Goal: Contribute content

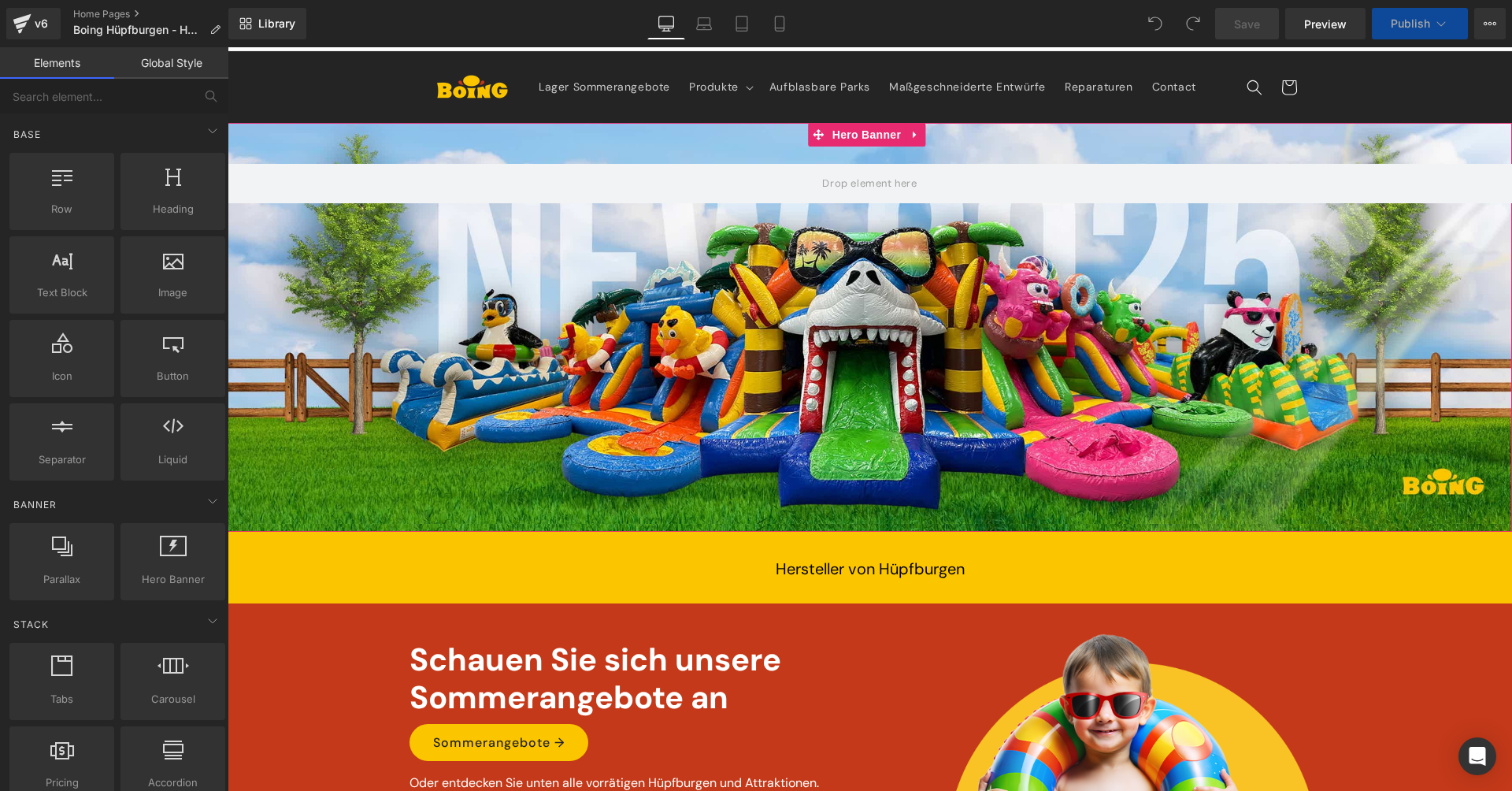
scroll to position [208, 0]
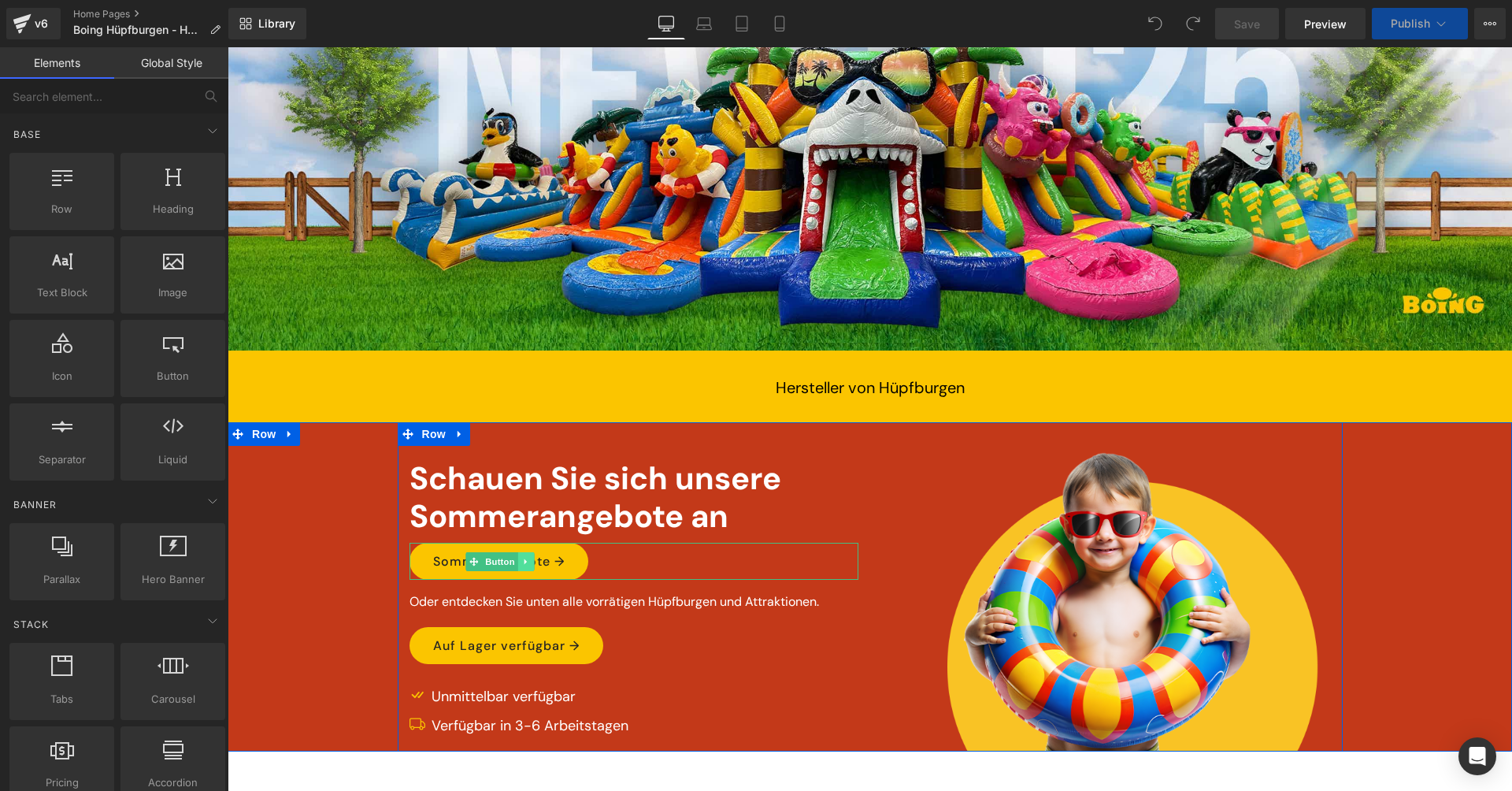
click at [521, 558] on icon at bounding box center [525, 561] width 9 height 9
click at [531, 557] on icon at bounding box center [534, 561] width 9 height 9
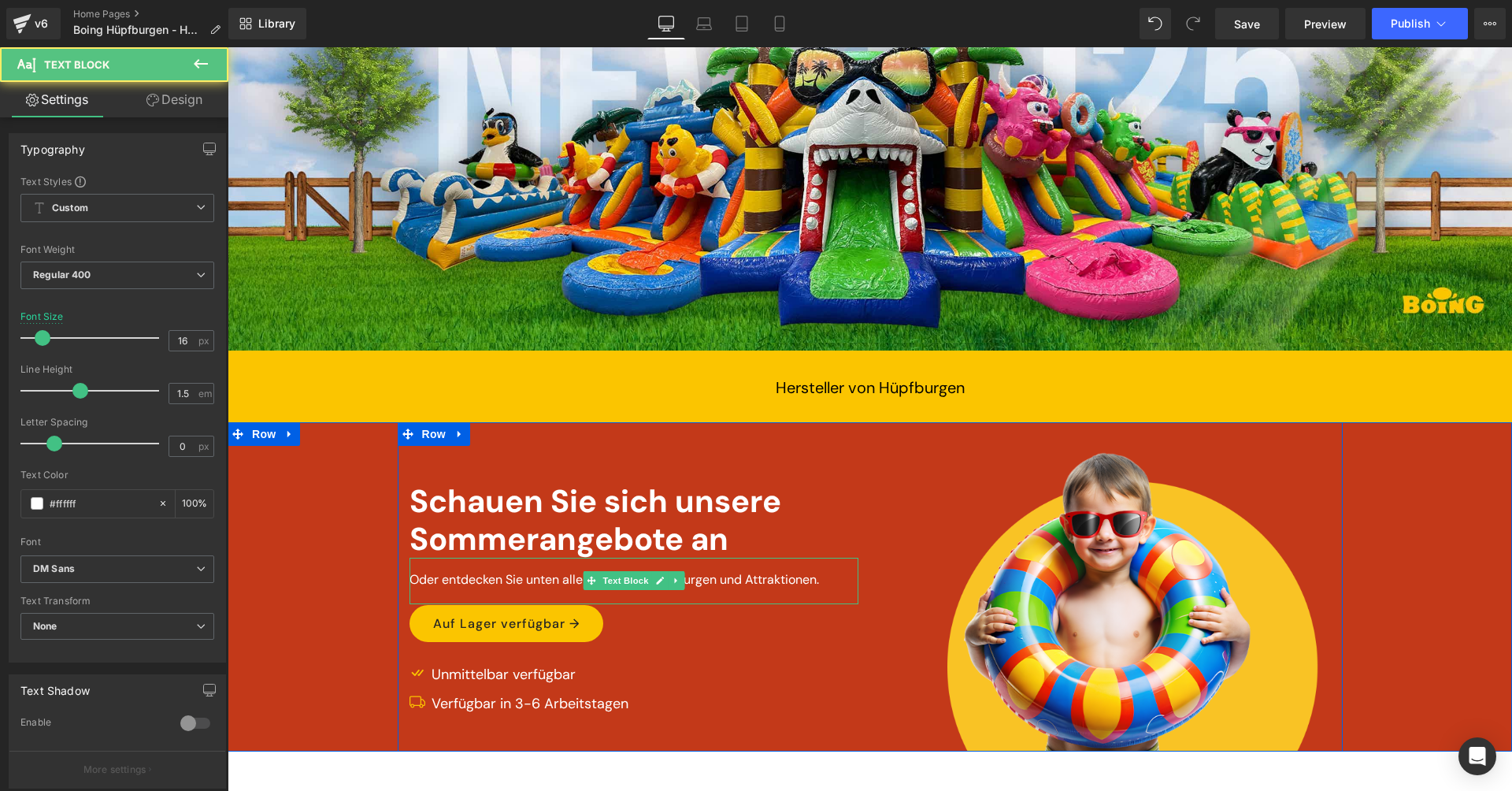
click at [566, 579] on p "Oder entdecken Sie unten alle vorrätigen Hüpfburgen und Attraktionen." at bounding box center [634, 580] width 448 height 19
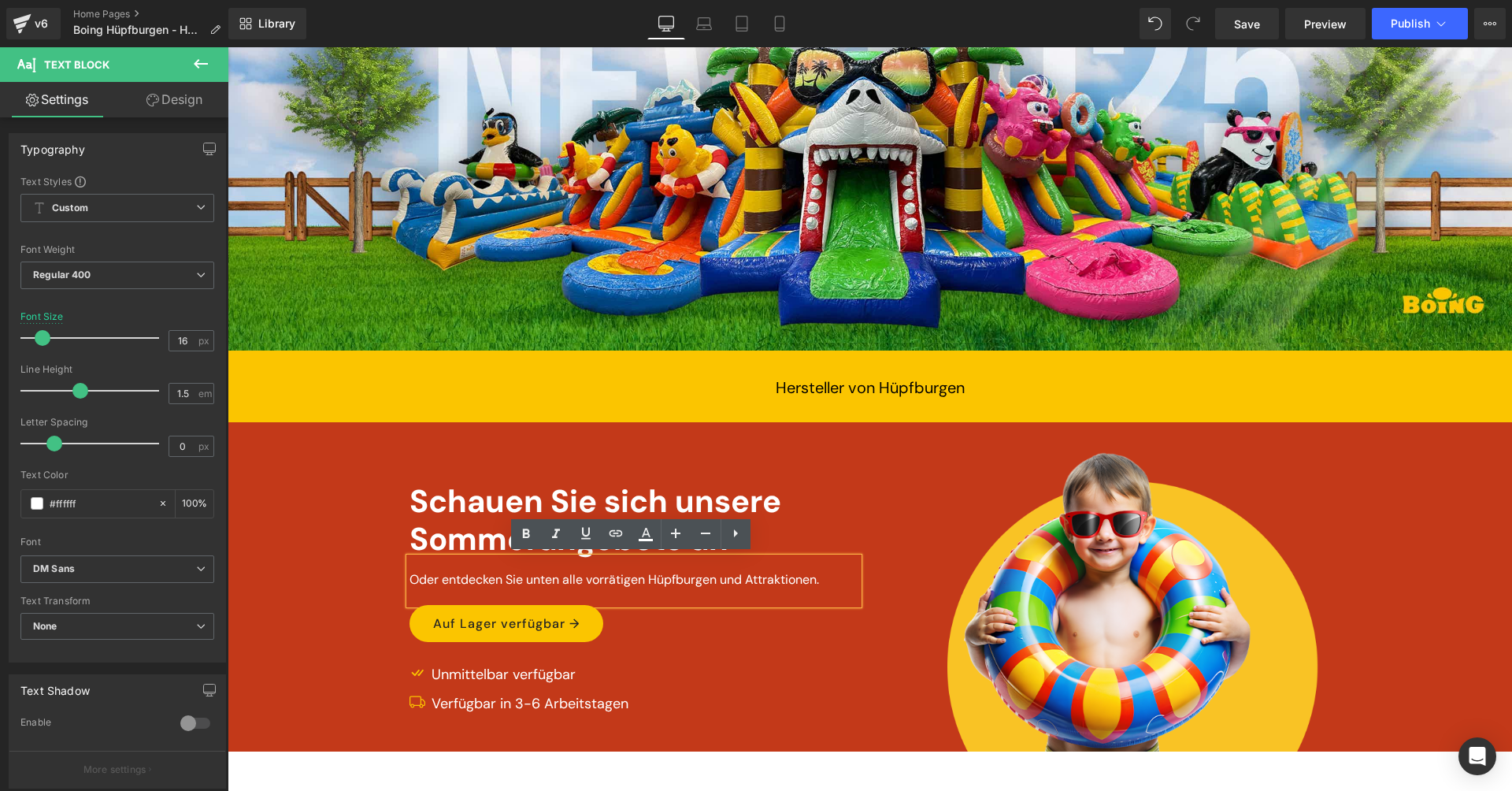
click at [586, 577] on p "Oder entdecken Sie unten alle vorrätigen Hüpfburgen und Attraktionen." at bounding box center [634, 580] width 448 height 19
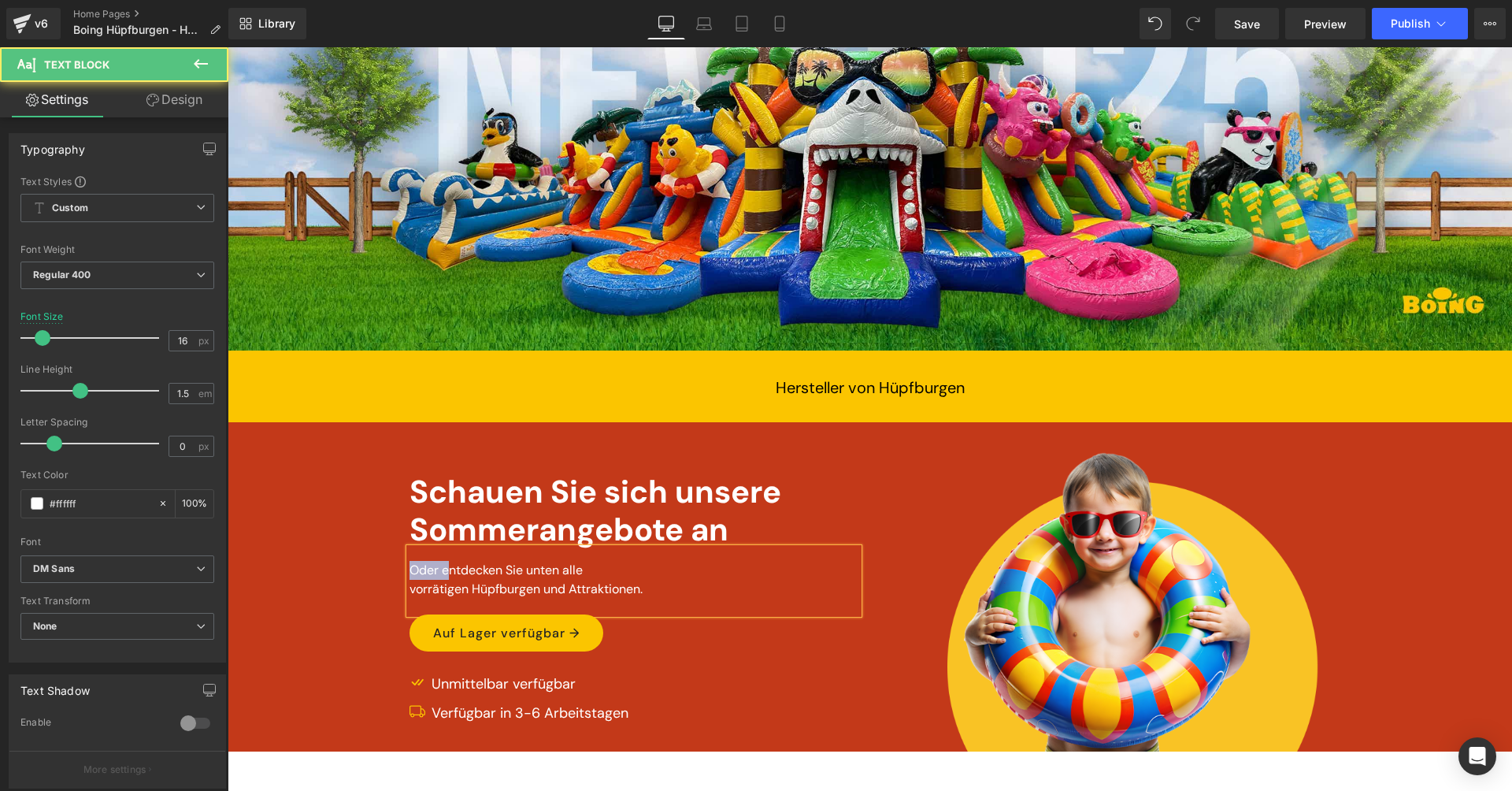
drag, startPoint x: 444, startPoint y: 568, endPoint x: 392, endPoint y: 566, distance: 52.0
click at [392, 566] on div "Image Schauen Sie sich unsere Sommerangebote an Text Block Oder entdecken Sie u…" at bounding box center [870, 586] width 1284 height 329
click at [541, 509] on div "Schauen Sie sich unsere Sommerangebote an" at bounding box center [634, 511] width 448 height 76
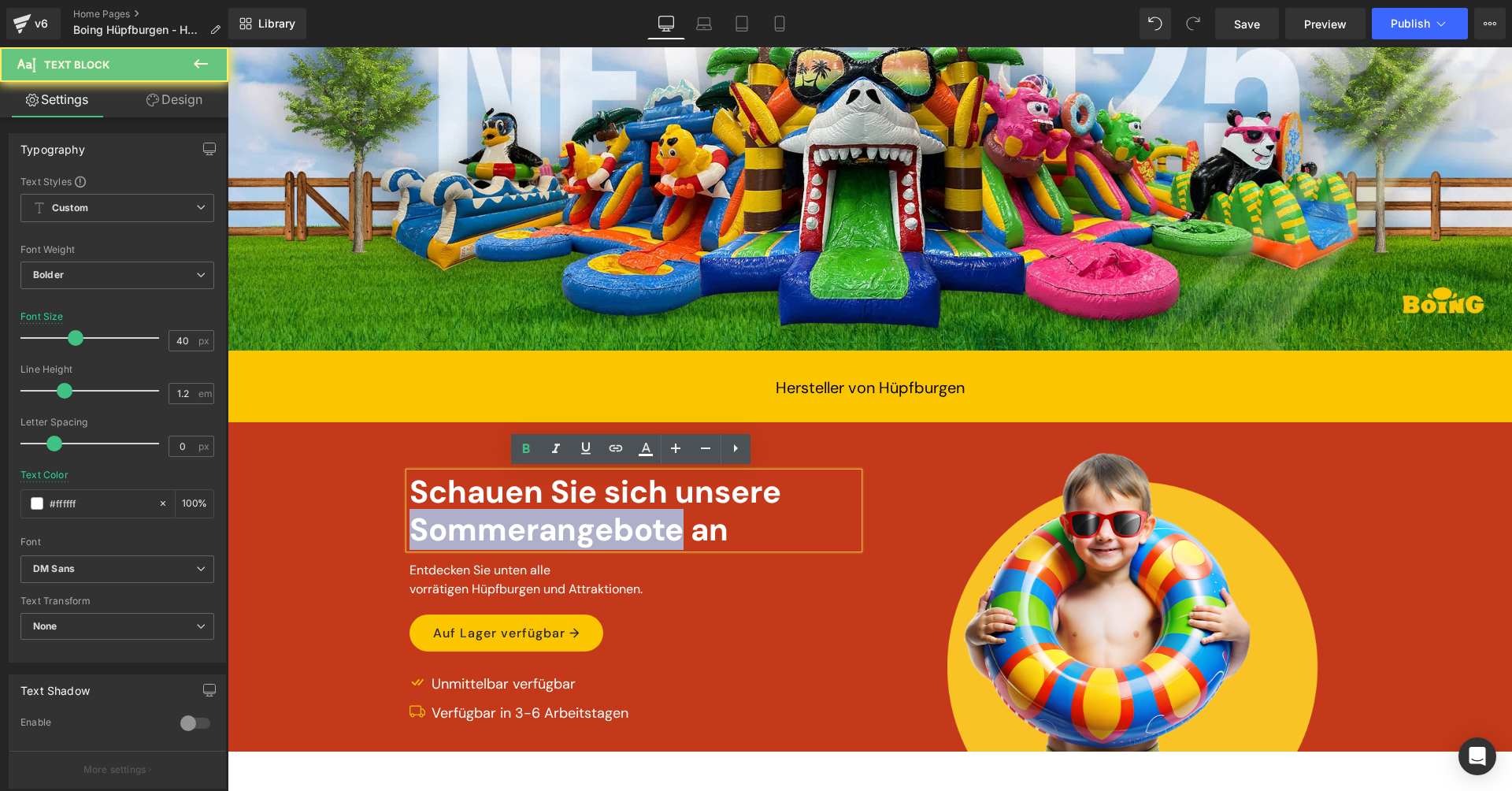
click at [541, 509] on div "Schauen Sie sich unsere Sommerangebote an" at bounding box center [634, 511] width 448 height 76
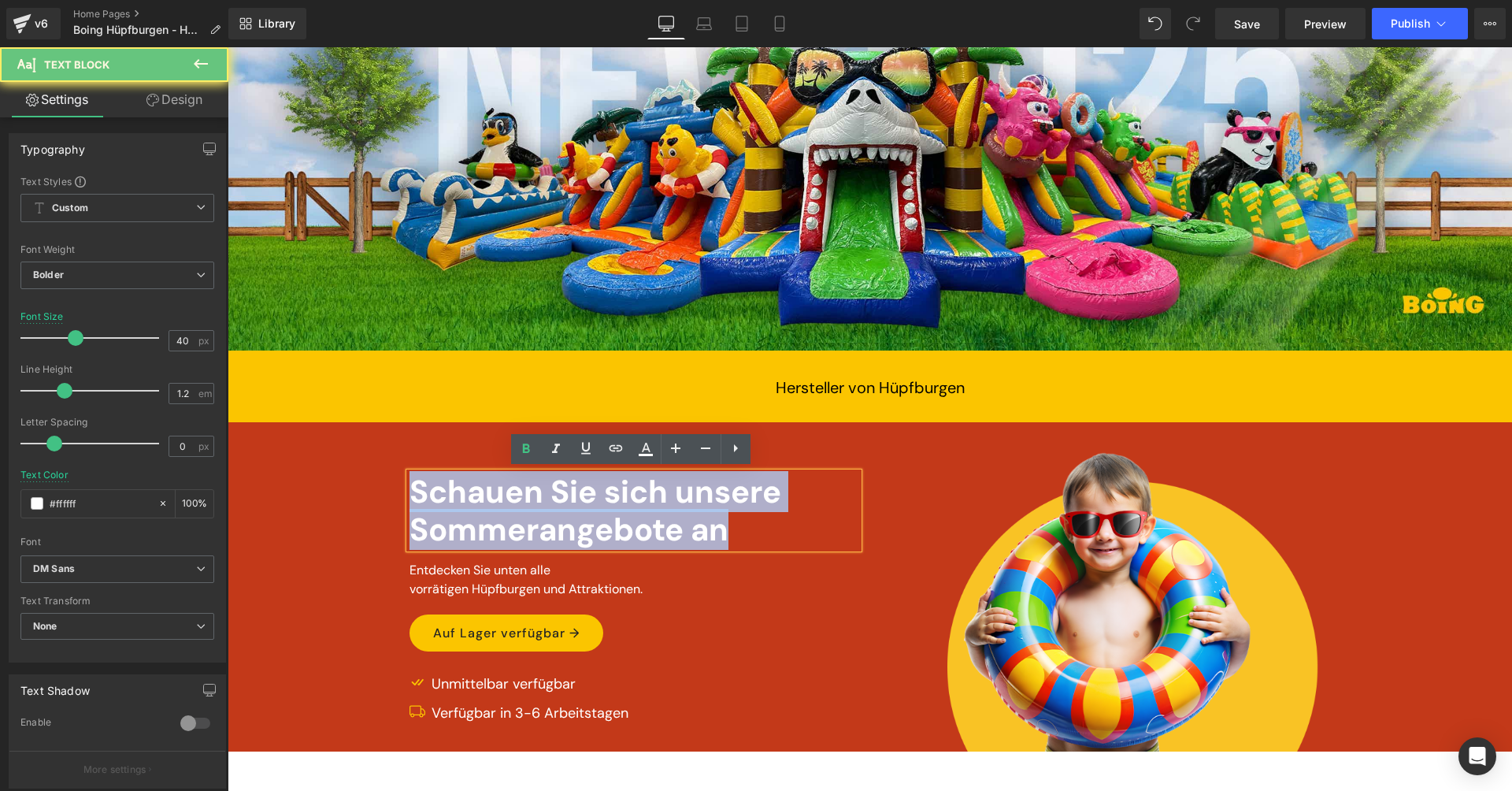
click at [541, 509] on div "Schauen Sie sich unsere Sommerangebote an" at bounding box center [634, 511] width 448 height 76
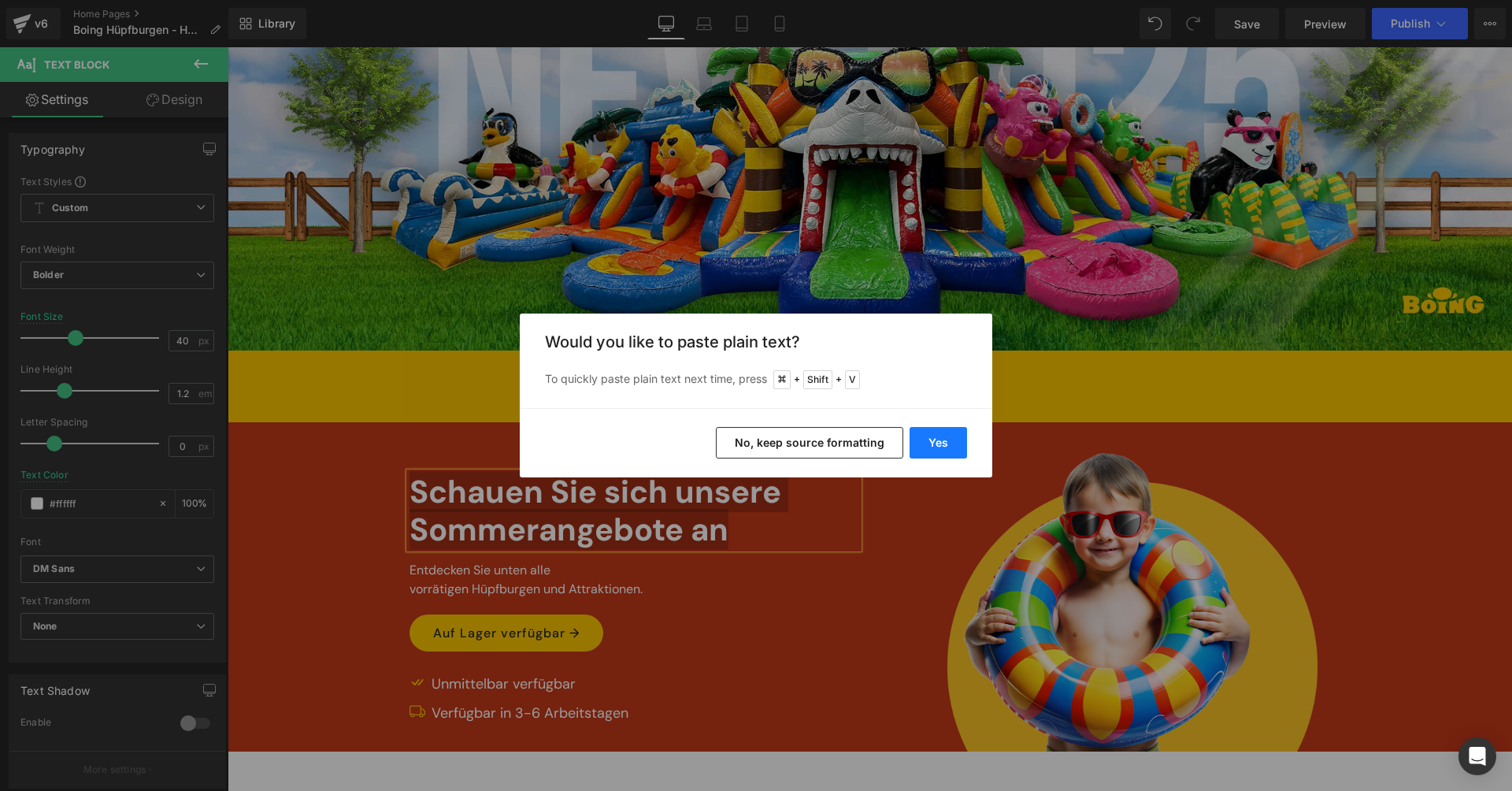
drag, startPoint x: 953, startPoint y: 421, endPoint x: 949, endPoint y: 431, distance: 10.8
click at [950, 421] on div "Yes No, keep source formatting" at bounding box center [755, 443] width 472 height 69
click at [947, 440] on button "Yes" at bounding box center [938, 443] width 58 height 31
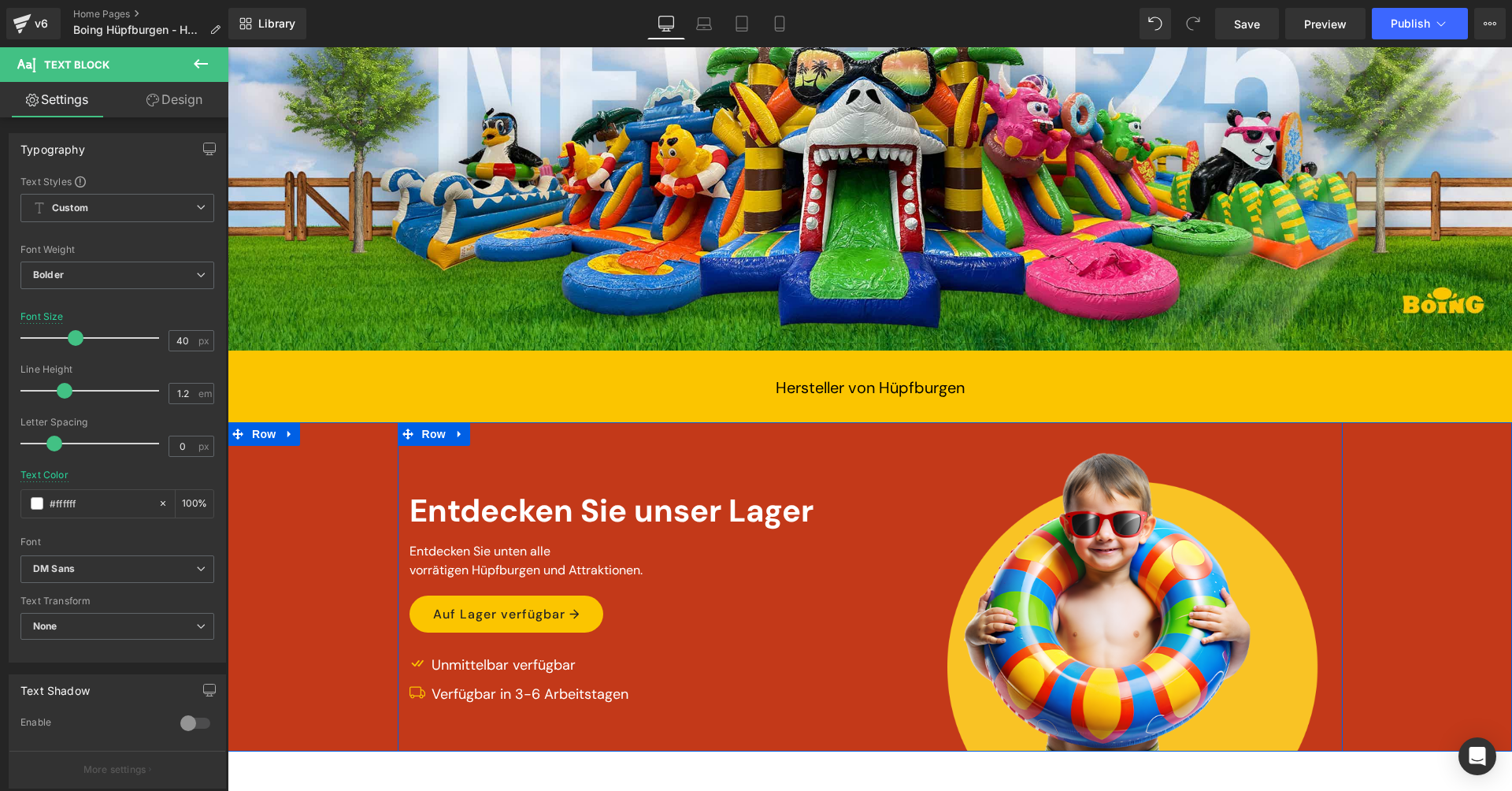
click at [817, 464] on div "Entdecken Sie unser Lager Text Block Entdecken Sie unten alle vorrätigen Hüpfbu…" at bounding box center [633, 601] width 472 height 299
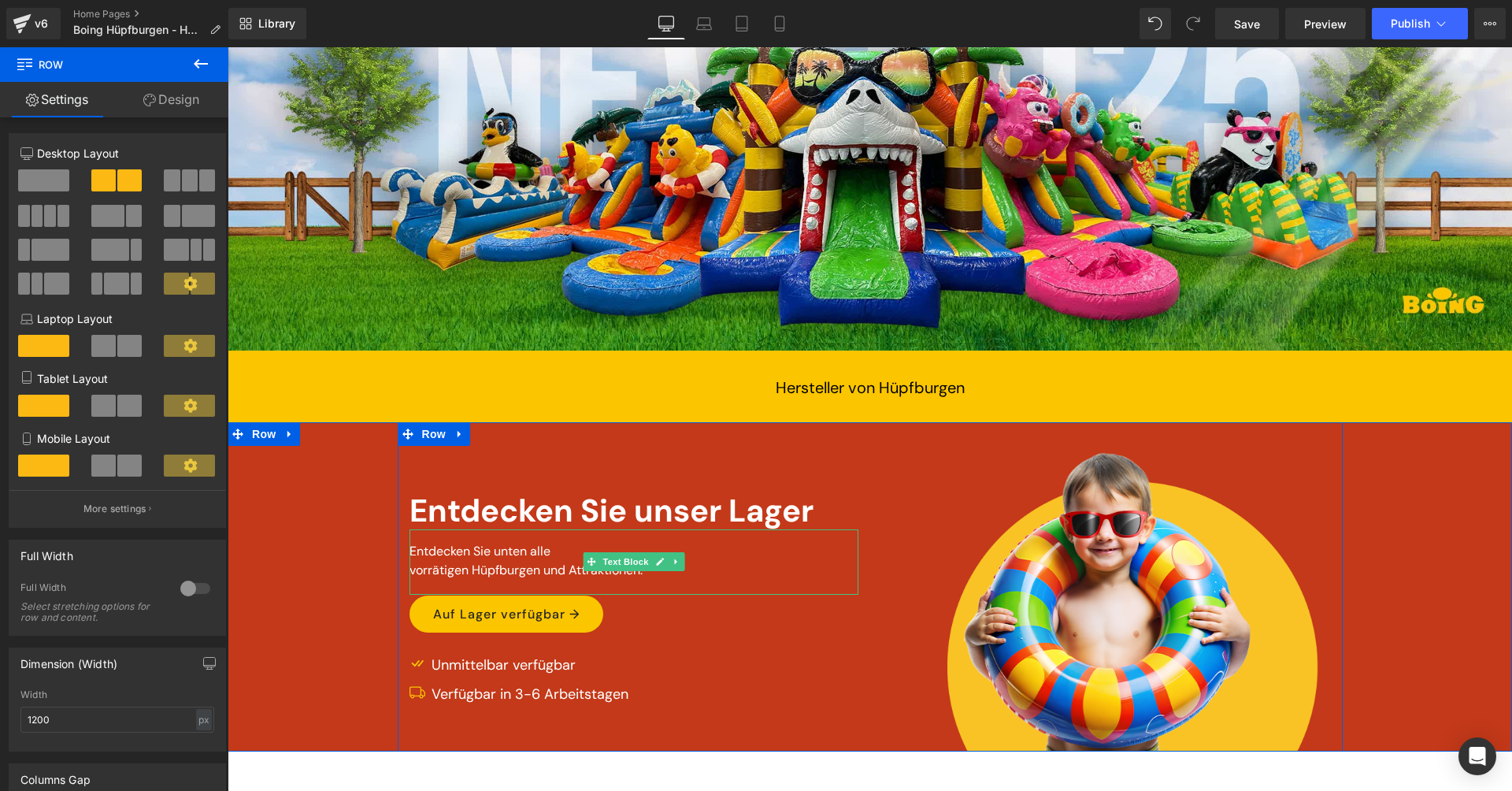
click at [532, 569] on p "vorrätigen Hüpfburgen und Attraktionen." at bounding box center [634, 570] width 448 height 19
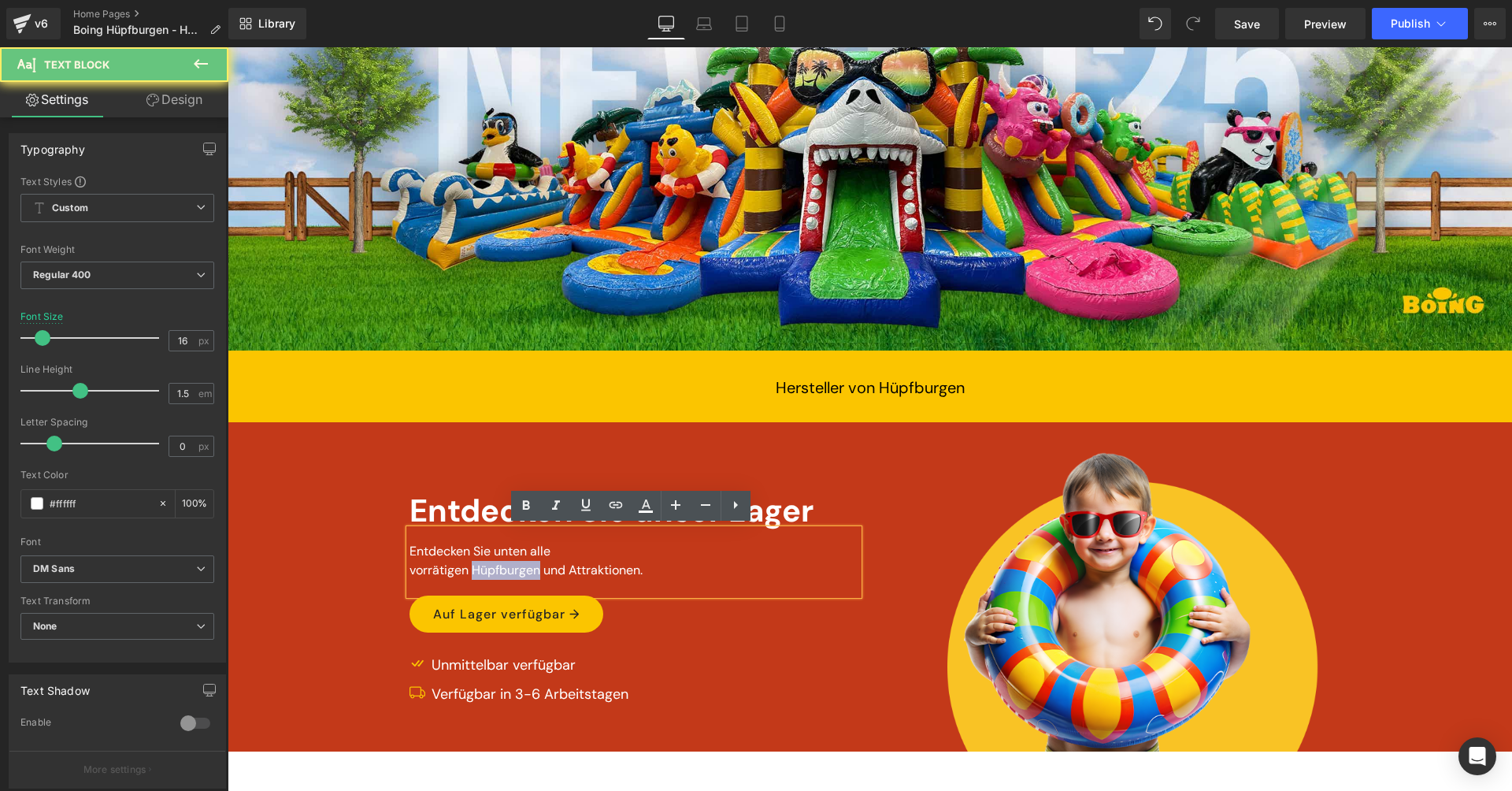
click at [532, 569] on p "vorrätigen Hüpfburgen und Attraktionen." at bounding box center [634, 570] width 448 height 19
click at [530, 569] on p "vorrätigen Hüpfburgen und Attraktionen." at bounding box center [634, 570] width 448 height 19
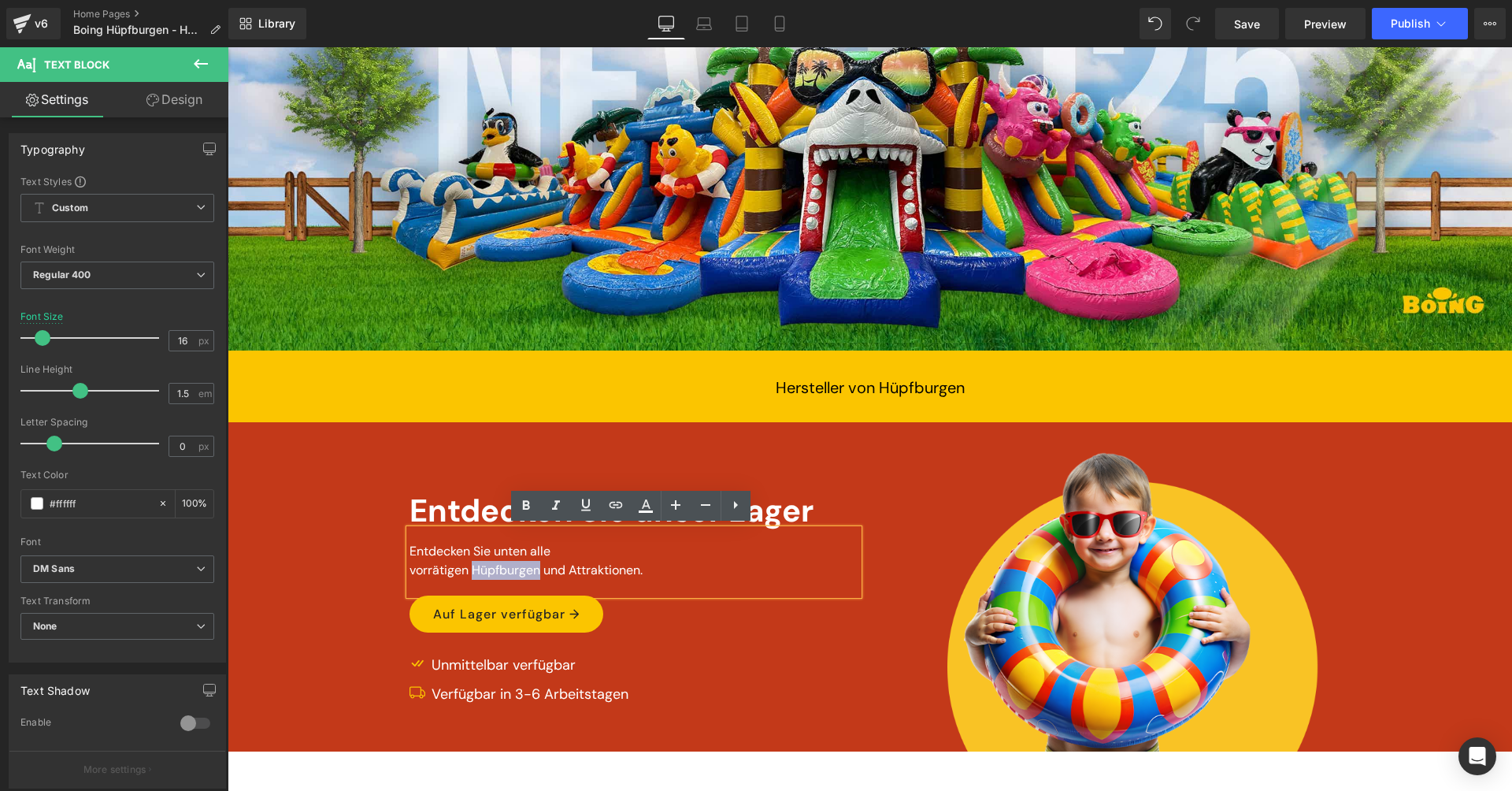
click at [530, 569] on p "vorrätigen Hüpfburgen und Attraktionen." at bounding box center [634, 570] width 448 height 19
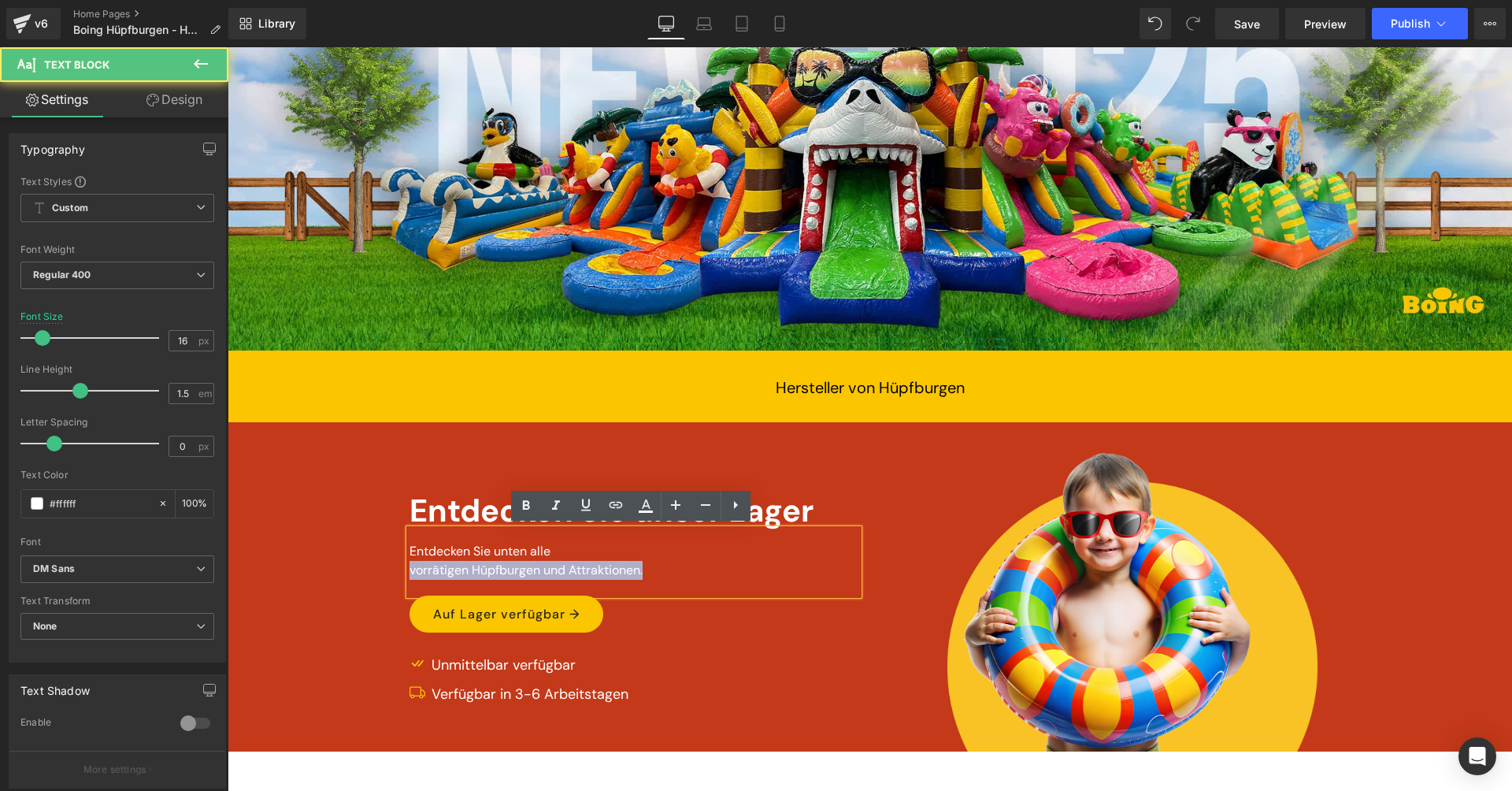
click at [530, 569] on p "vorrätigen Hüpfburgen und Attraktionen." at bounding box center [634, 570] width 448 height 19
drag, startPoint x: 407, startPoint y: 547, endPoint x: 670, endPoint y: 577, distance: 264.7
click at [670, 577] on div "Entdecken Sie unten alle vorrätigen Hüpfburgen und Attraktionen." at bounding box center [634, 562] width 448 height 65
copy div "Entdecken Sie unten alle vorrätigen Hüpfburgen und Attraktionen."
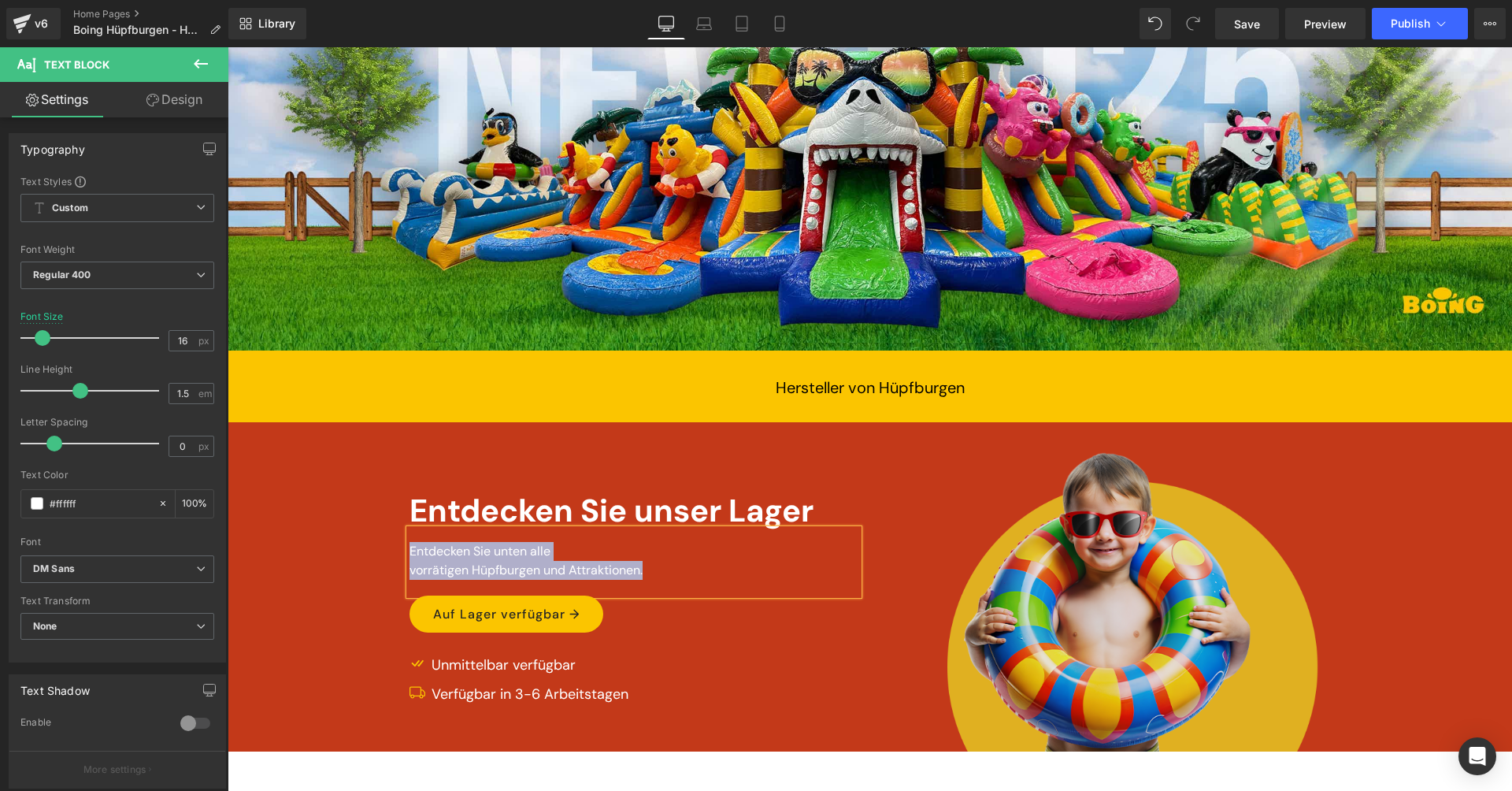
click at [913, 588] on img at bounding box center [1106, 601] width 448 height 299
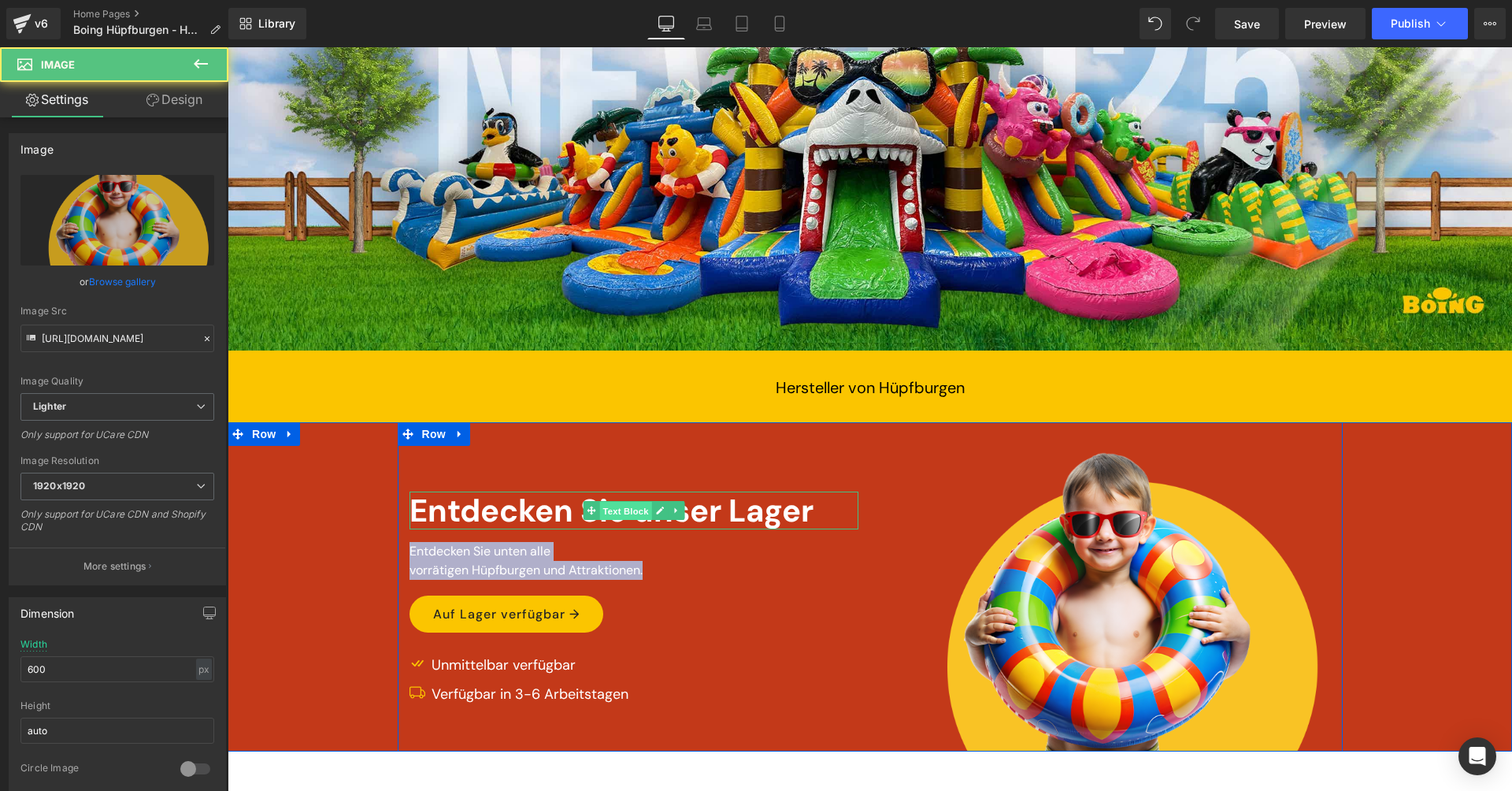
click at [646, 501] on span "Text Block" at bounding box center [625, 511] width 52 height 19
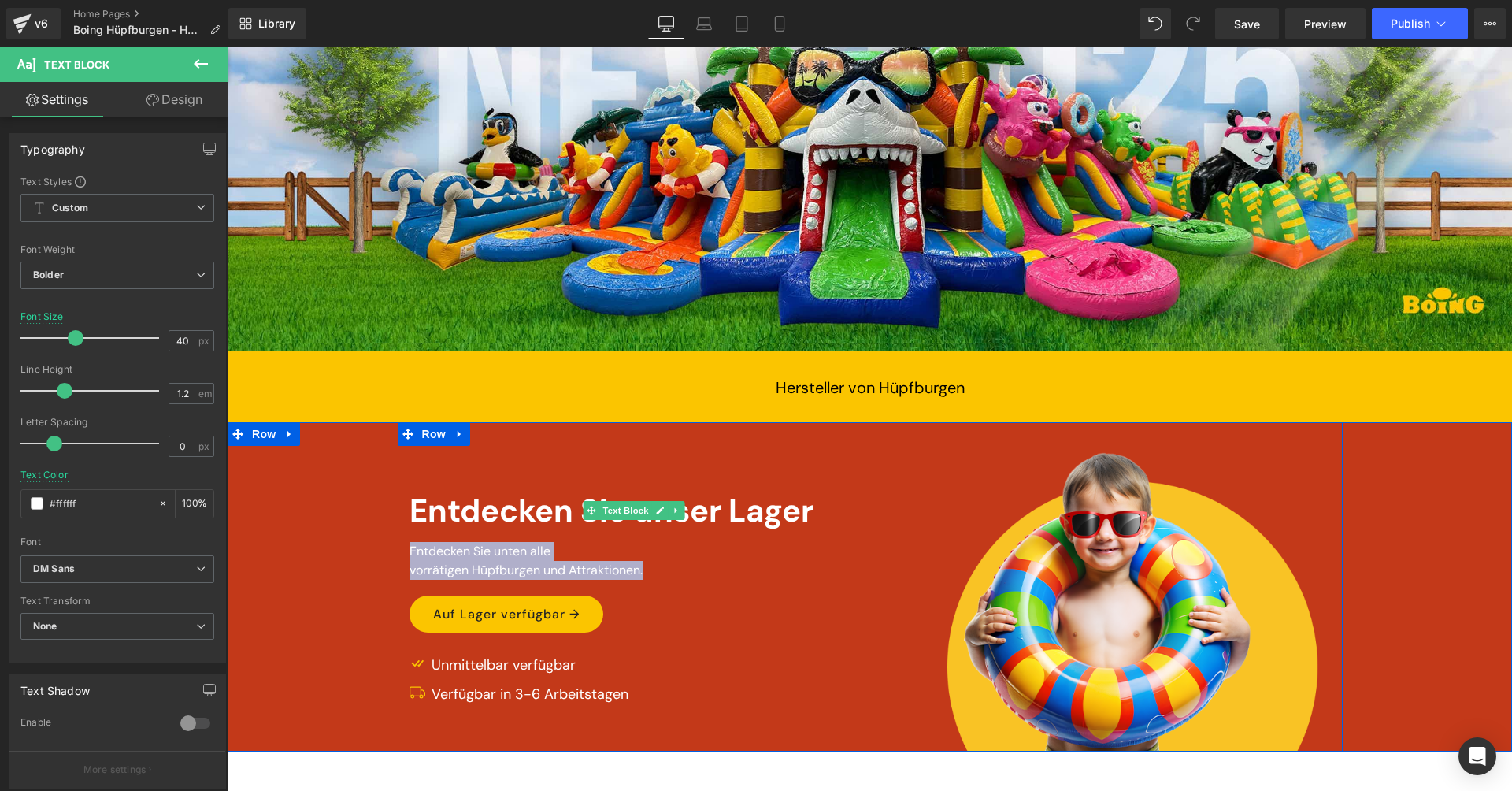
drag, startPoint x: 664, startPoint y: 444, endPoint x: 649, endPoint y: 443, distance: 15.0
click at [650, 442] on div "Image Entdecken Sie unser Lager Text Block Entdecken Sie unten alle vorrätigen …" at bounding box center [870, 586] width 945 height 329
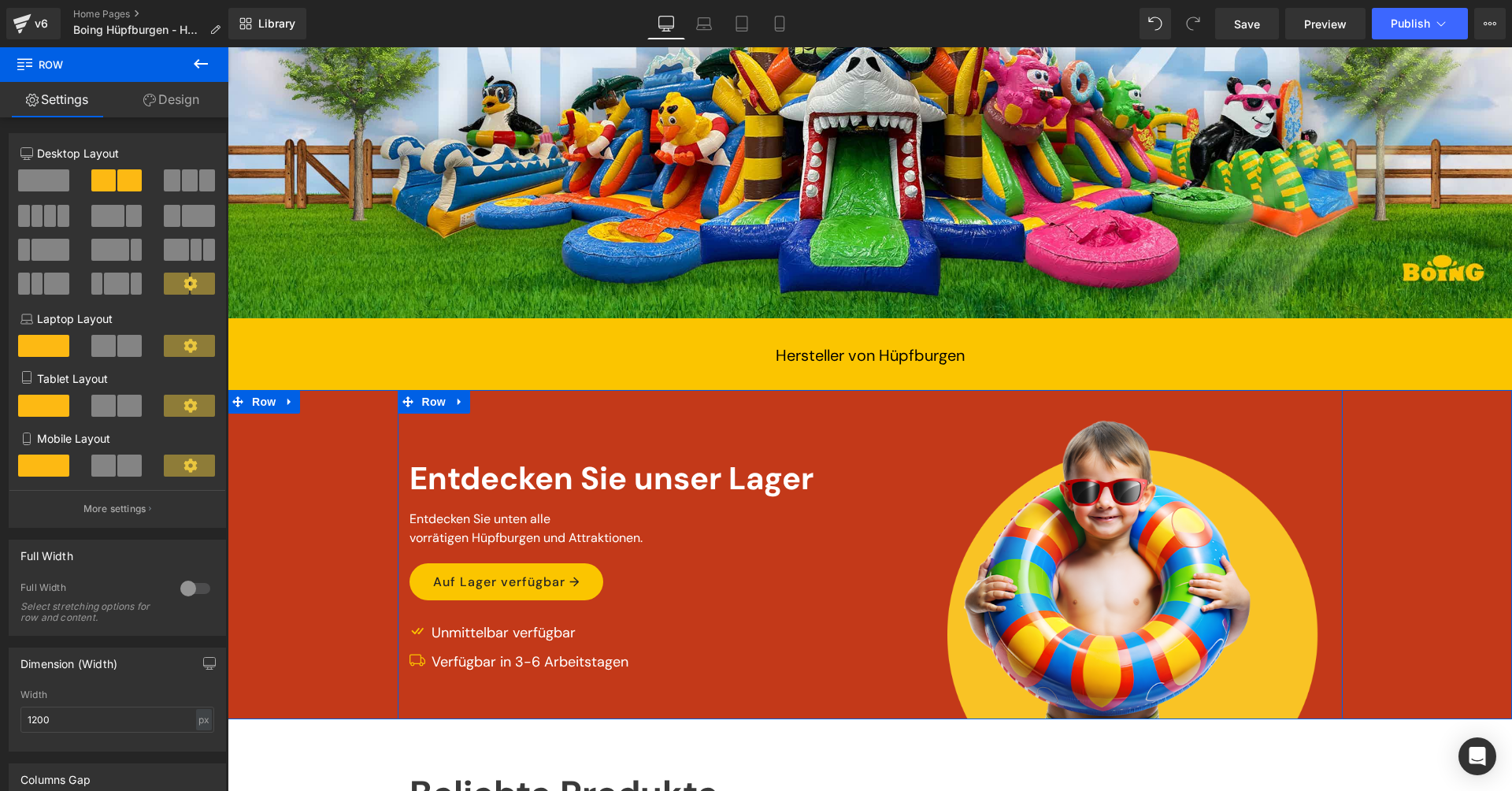
scroll to position [384, 0]
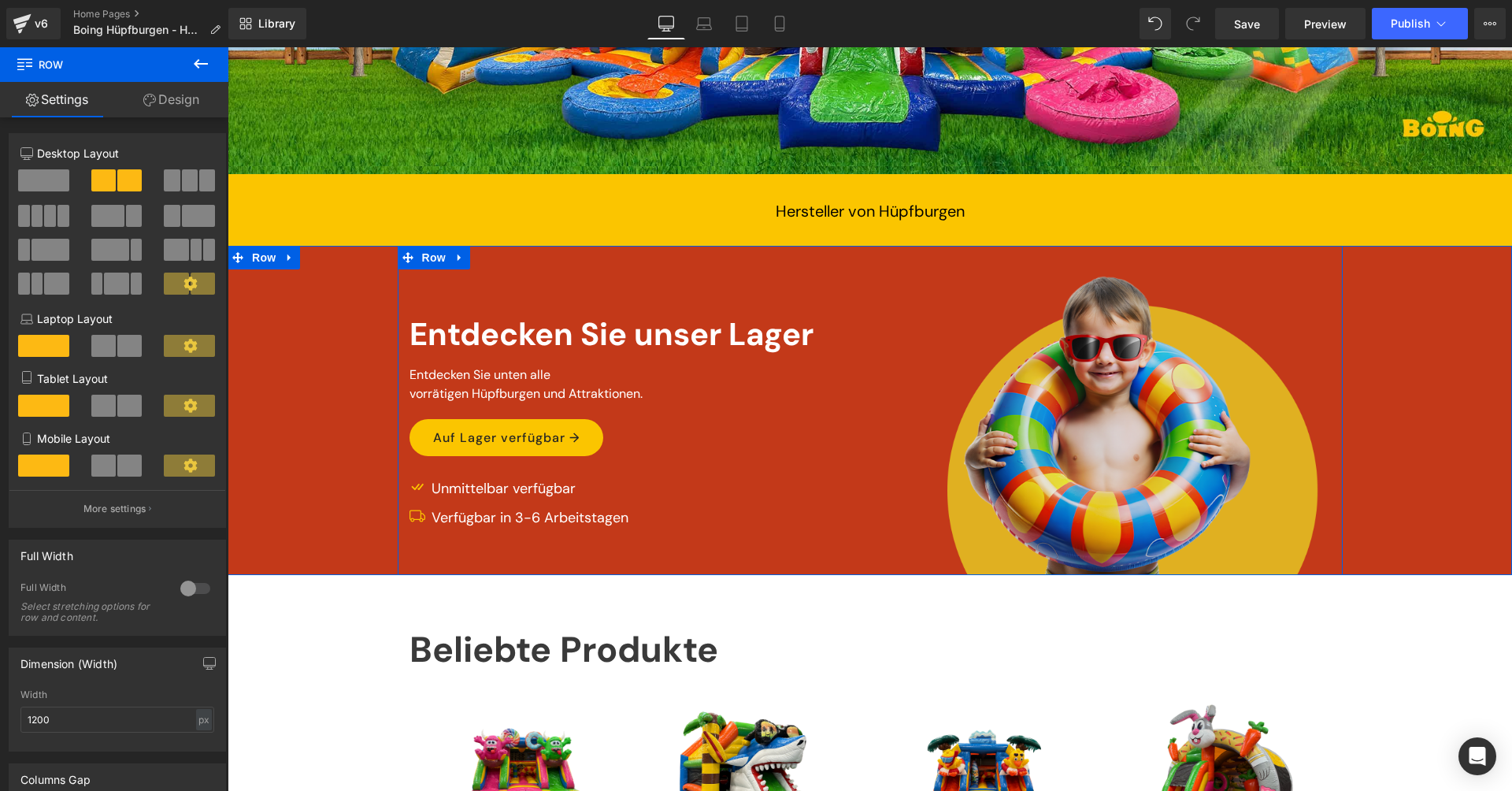
click at [1003, 429] on img at bounding box center [1106, 425] width 448 height 299
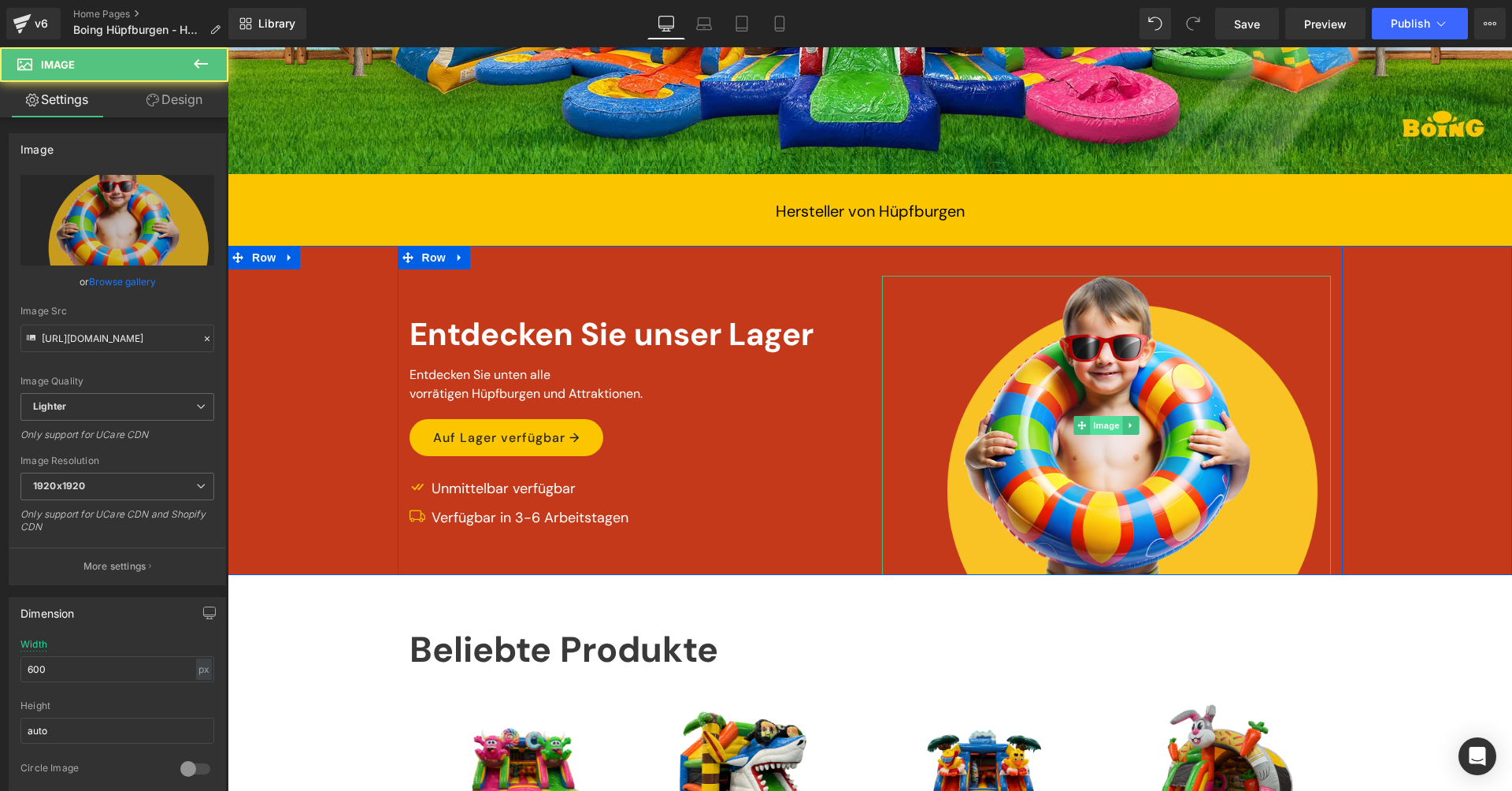
click at [1090, 420] on span "Image" at bounding box center [1106, 425] width 33 height 19
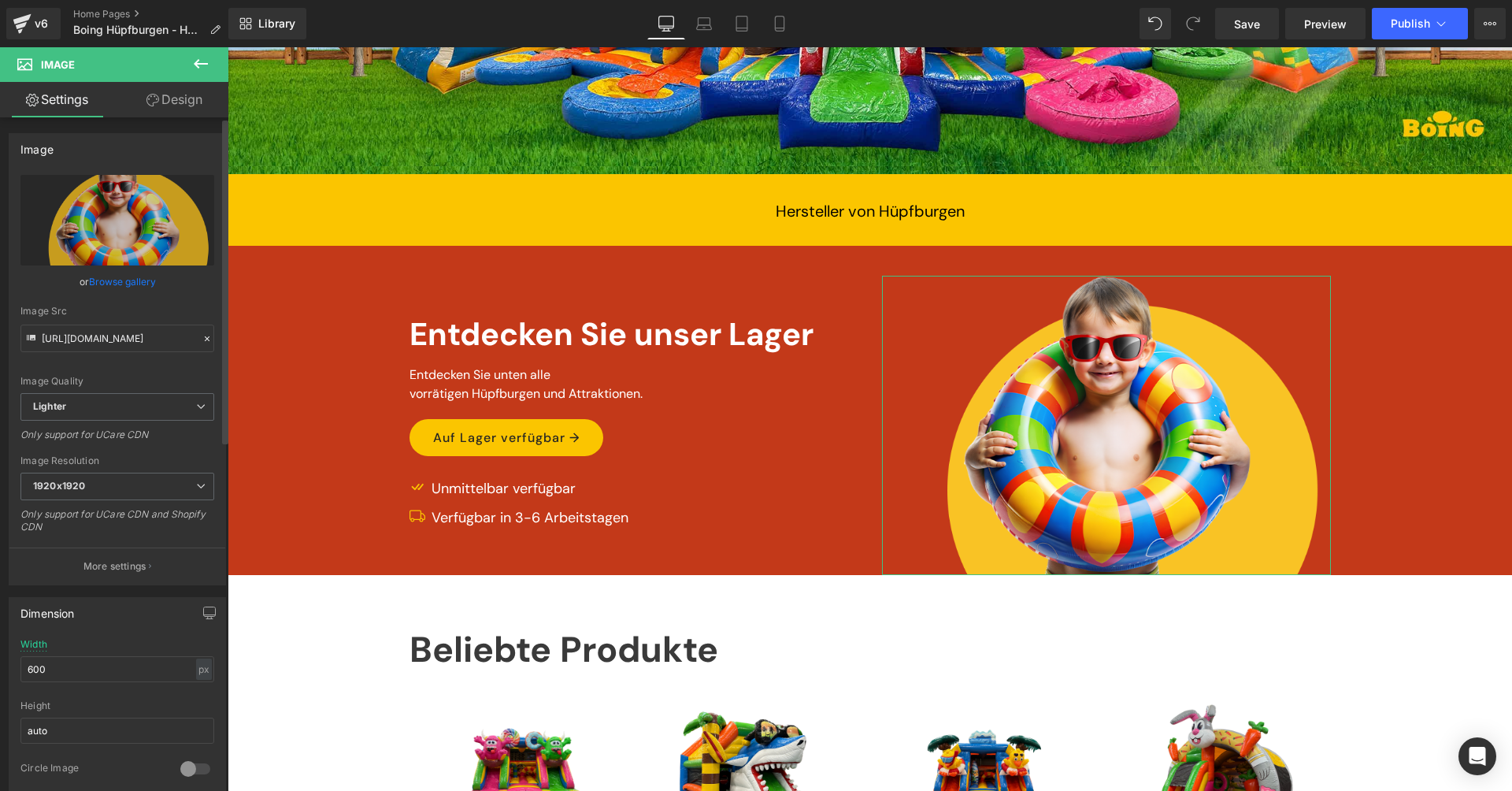
click at [122, 281] on link "Browse gallery" at bounding box center [122, 281] width 67 height 27
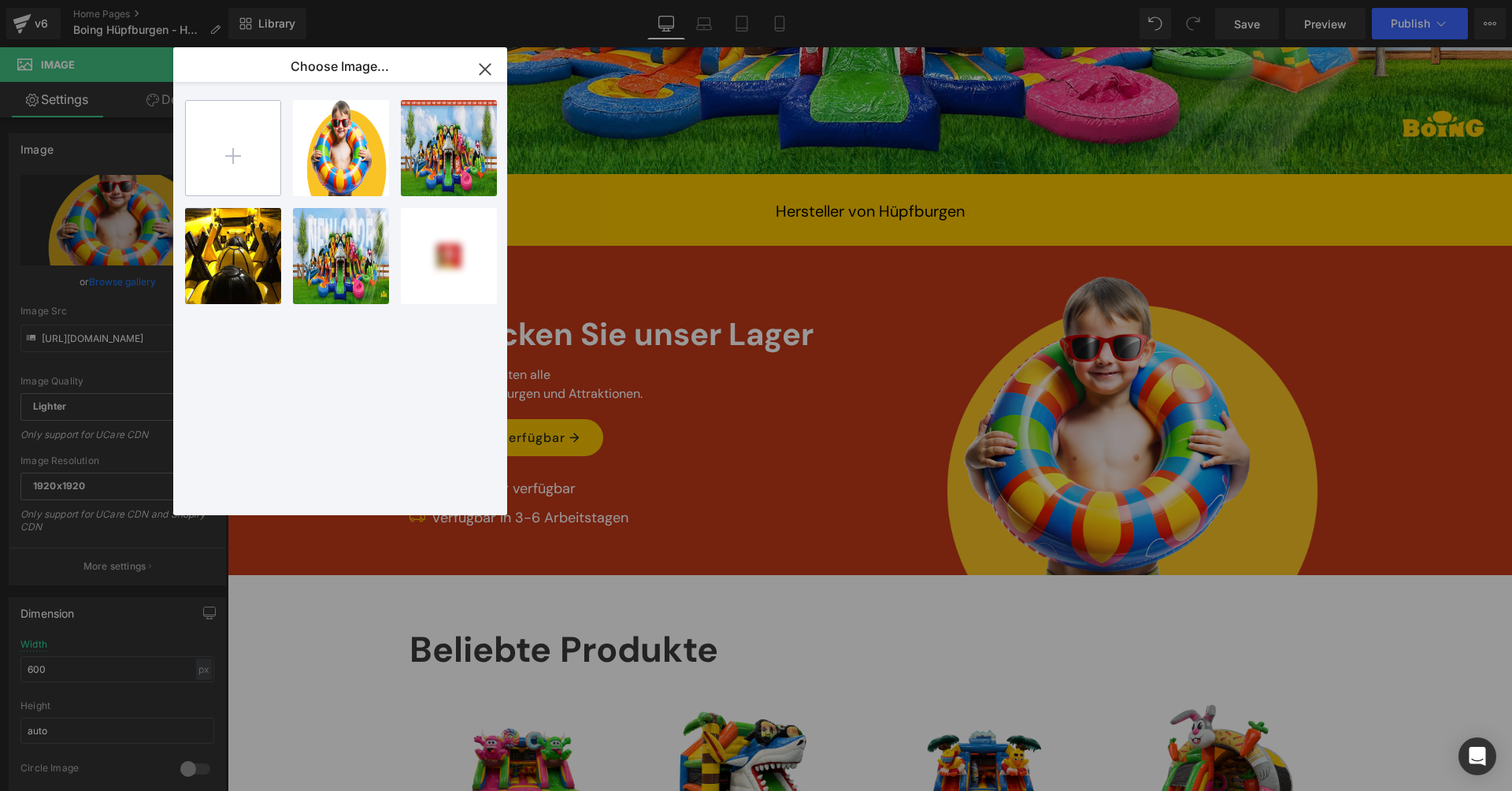
click at [234, 150] on input "file" at bounding box center [232, 148] width 95 height 95
type input "C:\fakepath\kindje.png.avif"
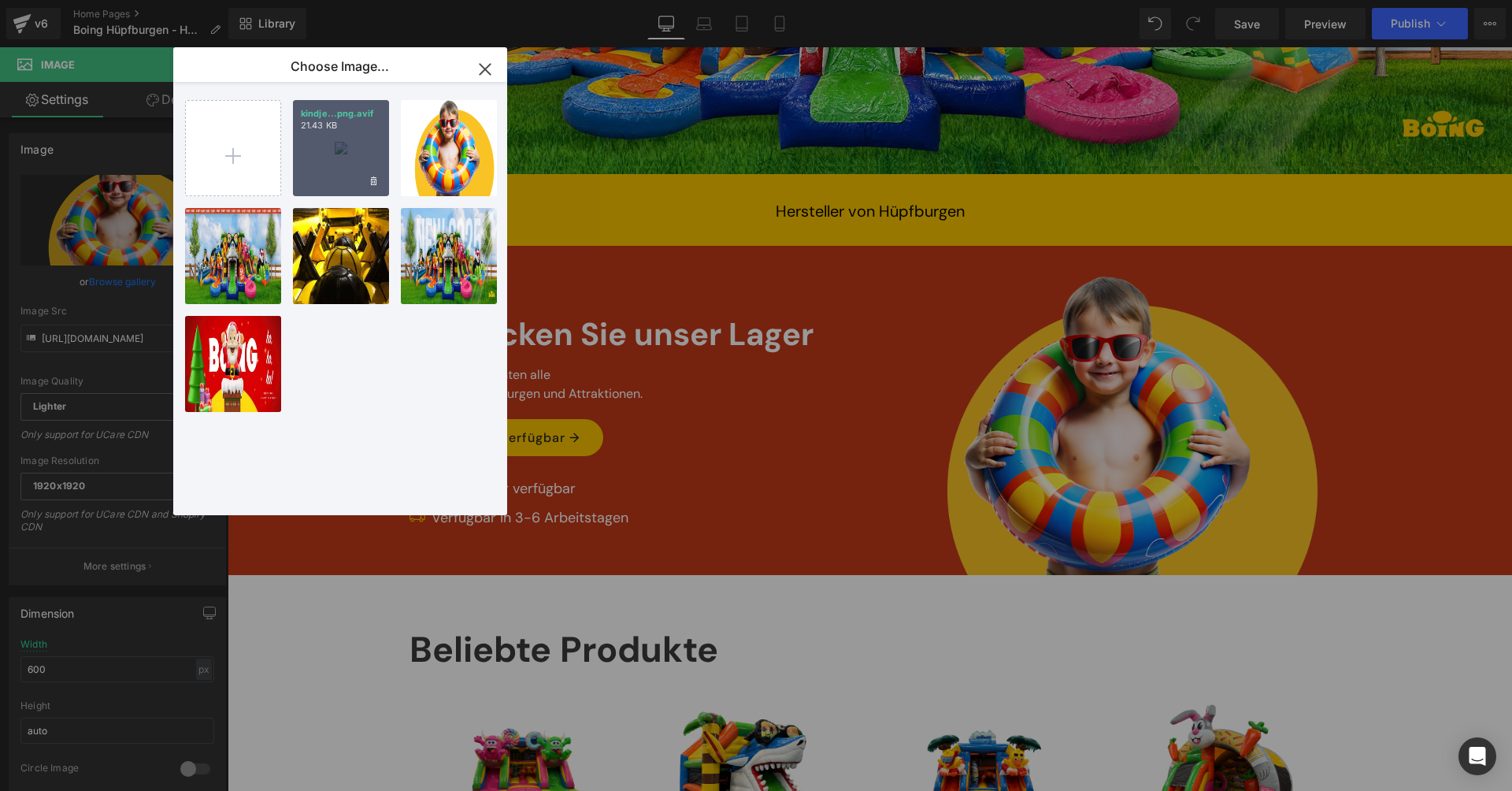
click at [350, 148] on div "kindje...png.avif 21.43 KB" at bounding box center [340, 148] width 96 height 97
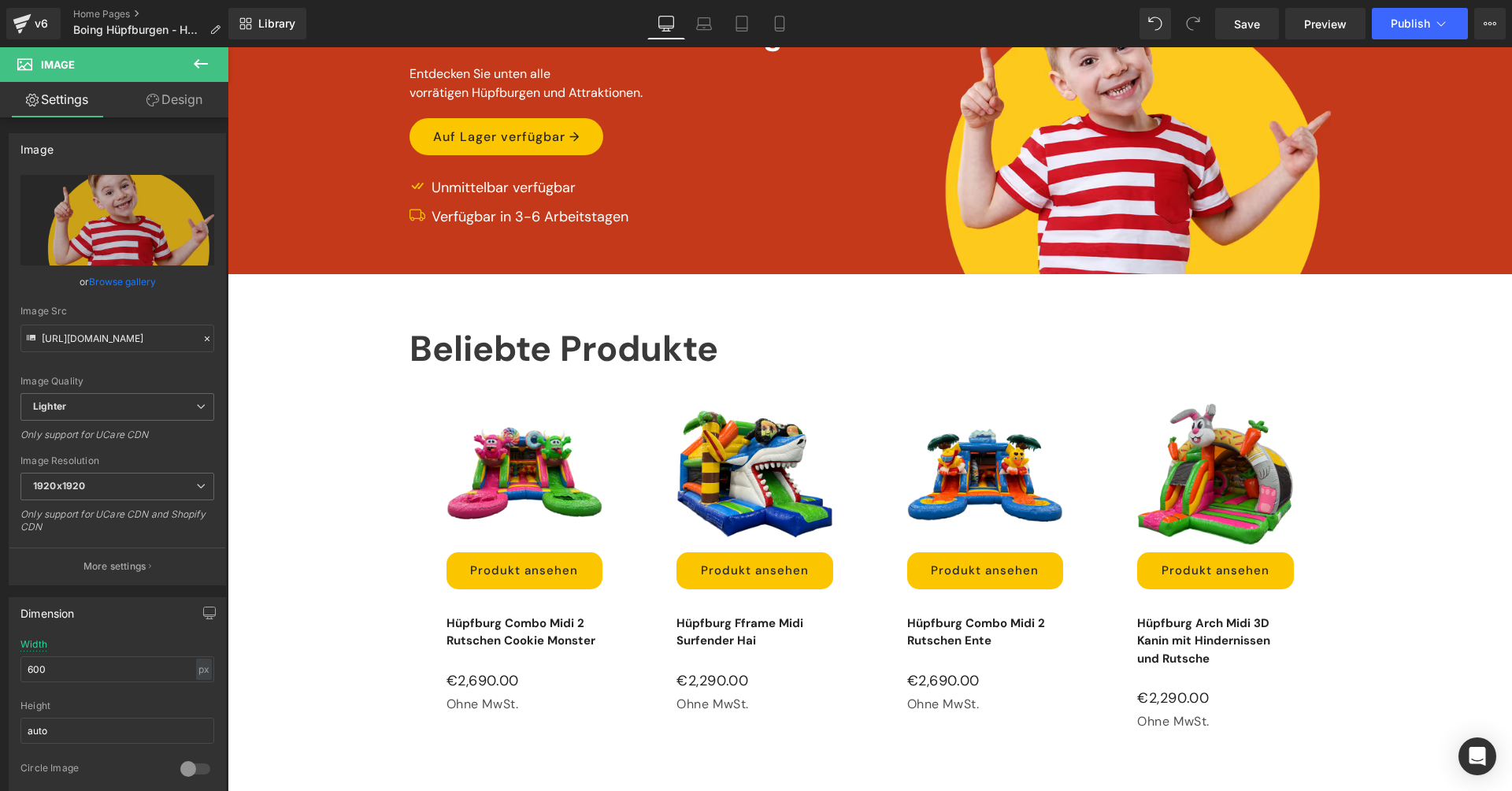
scroll to position [0, 0]
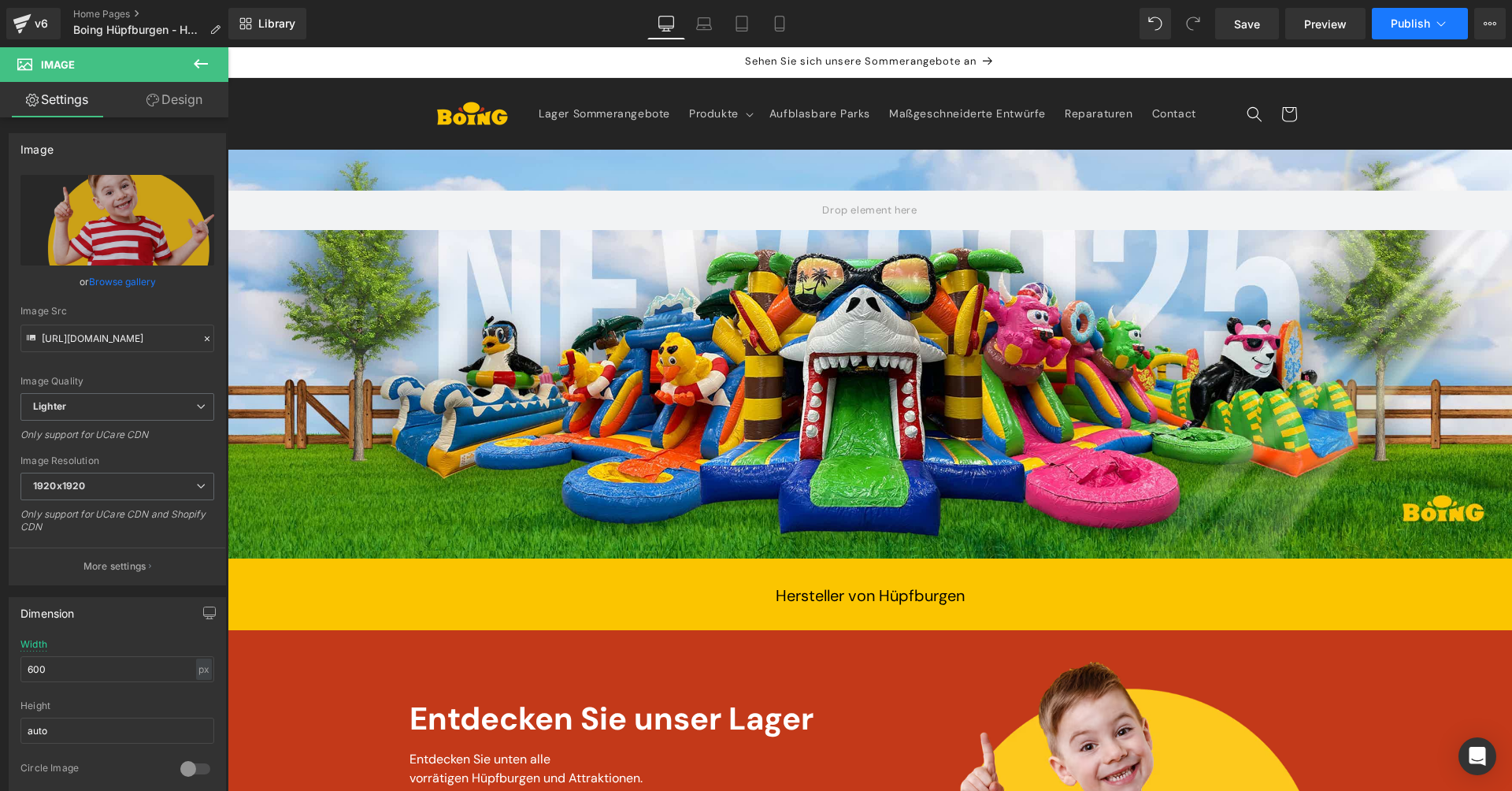
click at [1432, 31] on button "Publish" at bounding box center [1420, 24] width 96 height 31
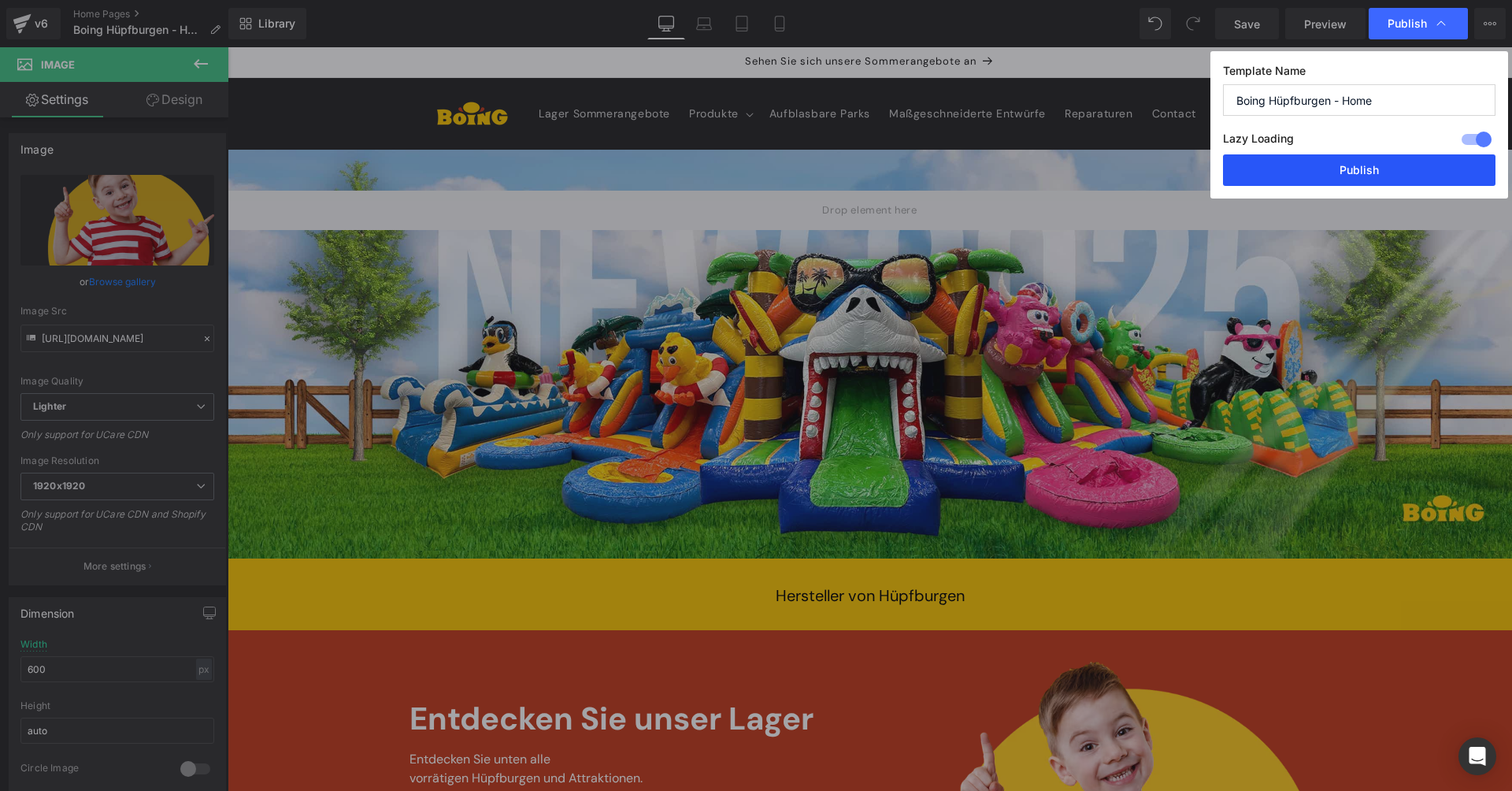
click at [1341, 168] on button "Publish" at bounding box center [1359, 170] width 273 height 31
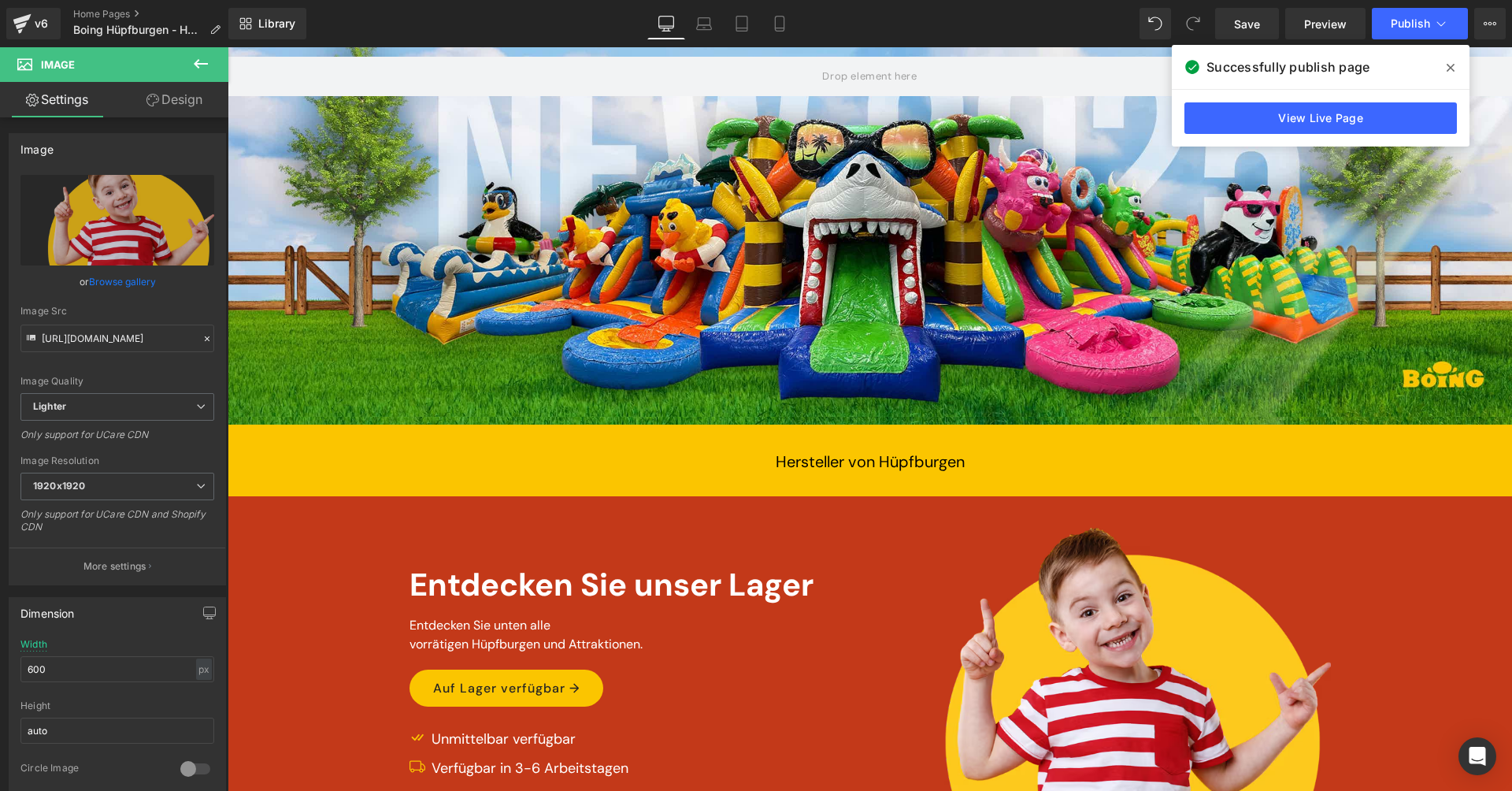
scroll to position [268, 0]
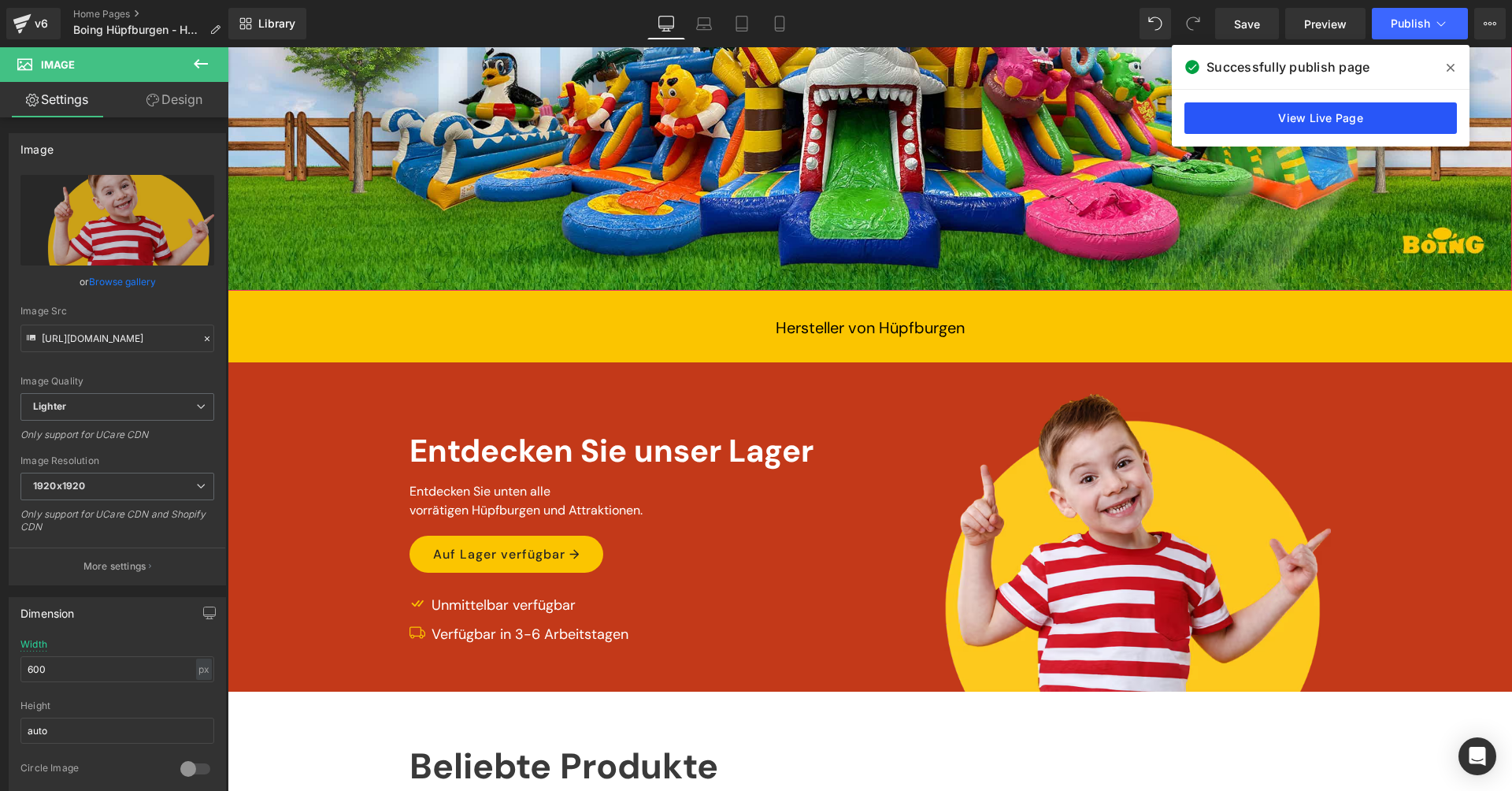
click at [1323, 106] on link "View Live Page" at bounding box center [1321, 118] width 273 height 31
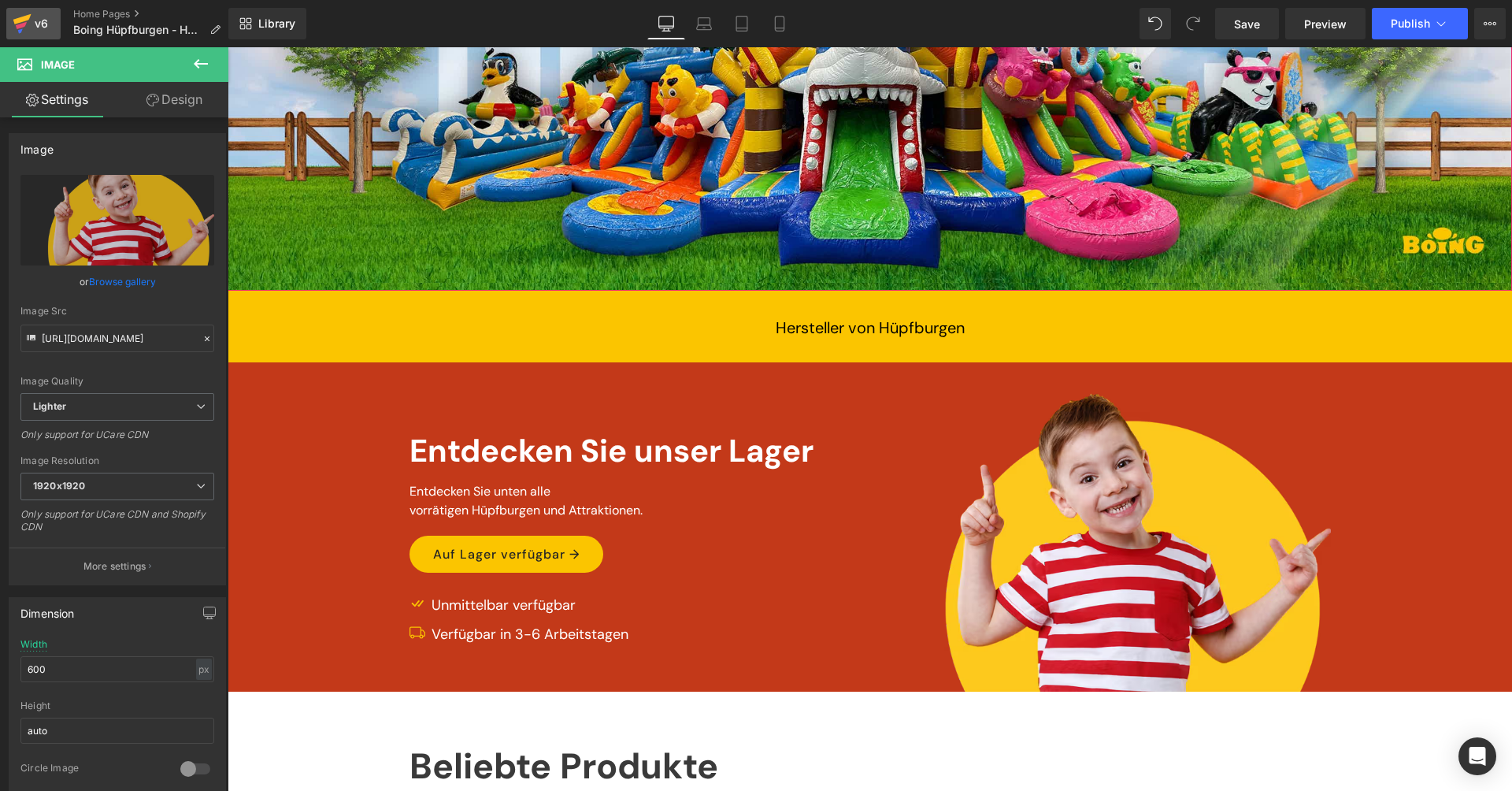
click at [37, 18] on div "v6" at bounding box center [41, 23] width 20 height 21
